Goal: Information Seeking & Learning: Learn about a topic

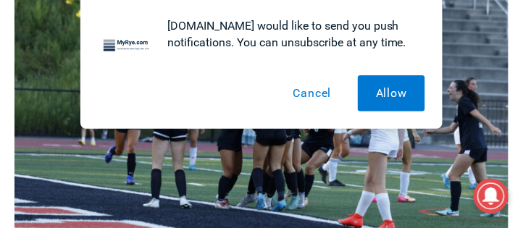
scroll to position [687, 0]
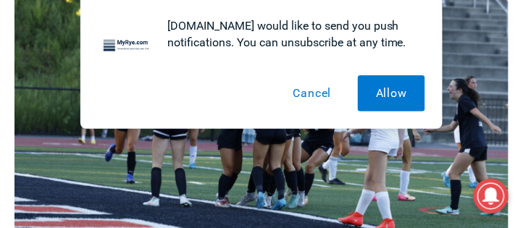
click at [310, 84] on button "Cancel" at bounding box center [312, 93] width 75 height 36
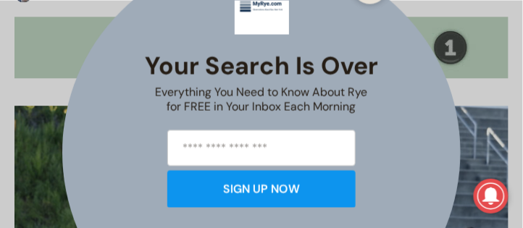
scroll to position [522, 0]
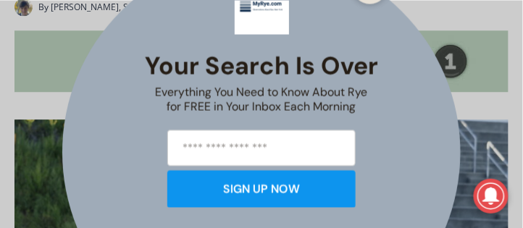
click at [493, 66] on div "Your Search is Over Everything You Need to Know About Rye for FREE in Your Inbo…" at bounding box center [261, 114] width 523 height 228
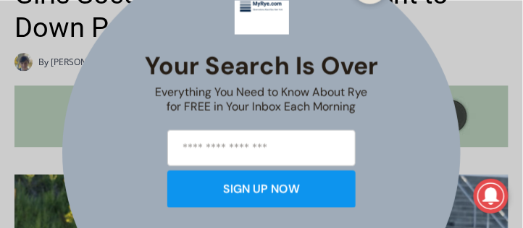
scroll to position [398, 0]
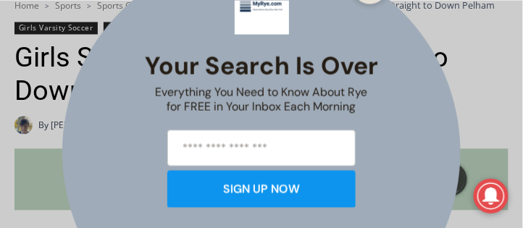
scroll to position [605, 0]
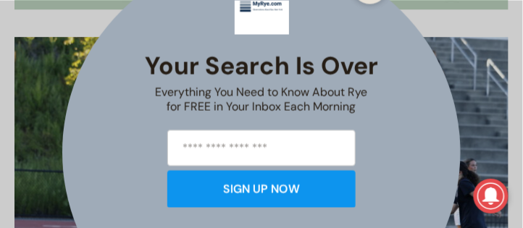
click at [430, 170] on div "Your Search is Over Everything You Need to Know About Rye for FREE in Your Inbo…" at bounding box center [261, 152] width 398 height 398
drag, startPoint x: 429, startPoint y: 173, endPoint x: 408, endPoint y: 148, distance: 31.9
drag, startPoint x: 408, startPoint y: 148, endPoint x: 214, endPoint y: 38, distance: 223.1
click at [214, 38] on div "Your Search is Over Everything You Need to Know About Rye for FREE in Your Inbo…" at bounding box center [261, 94] width 233 height 239
drag, startPoint x: 481, startPoint y: 20, endPoint x: 317, endPoint y: 35, distance: 165.1
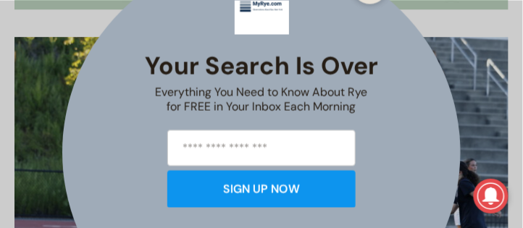
click at [318, 36] on div "Your Search is Over Everything You Need to Know About Rye for FREE in Your Inbo…" at bounding box center [261, 94] width 233 height 239
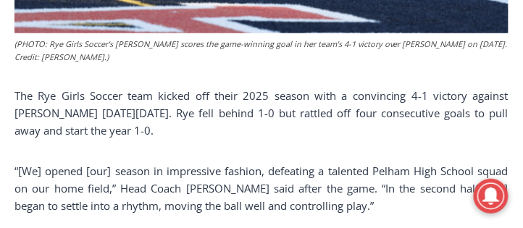
scroll to position [935, 0]
